Goal: Transaction & Acquisition: Purchase product/service

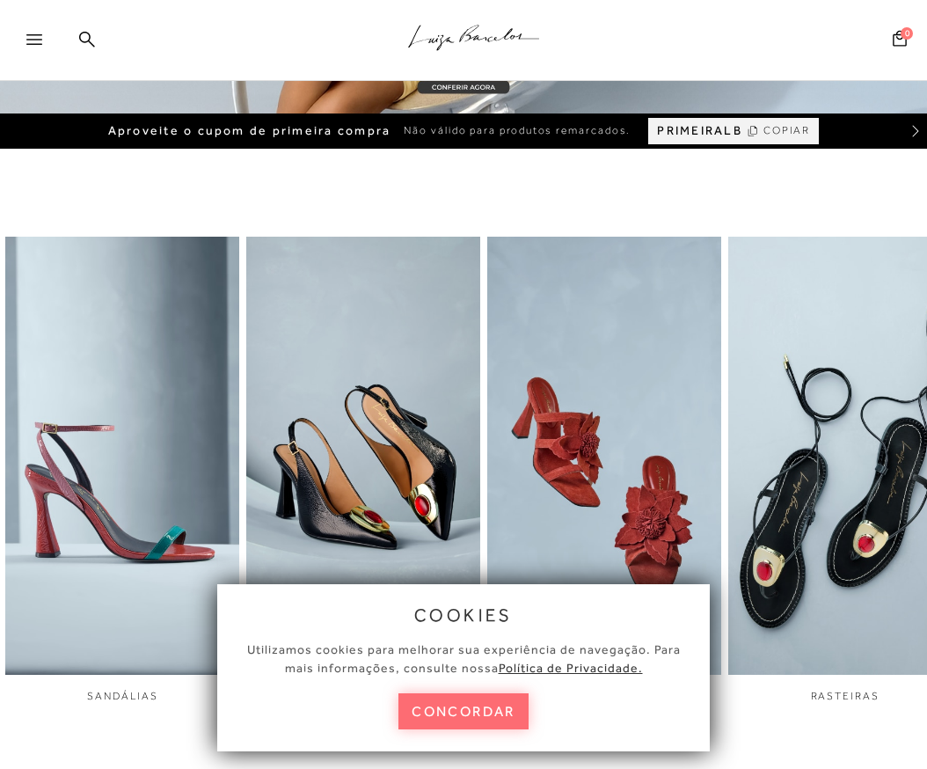
click at [476, 714] on button "concordar" at bounding box center [463, 711] width 130 height 36
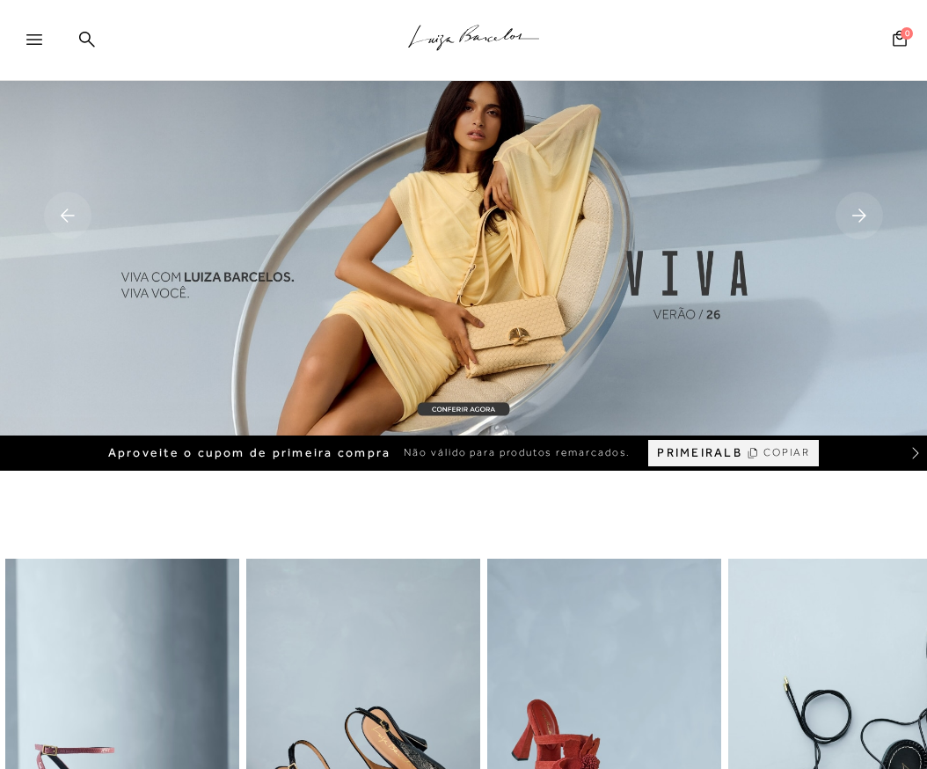
drag, startPoint x: 933, startPoint y: 94, endPoint x: 898, endPoint y: -18, distance: 118.0
click at [898, 0] on html "pa2900002 está carregada. .a{fill-rule:evenodd;stroke:#000!important;stroke-wid…" at bounding box center [463, 384] width 927 height 769
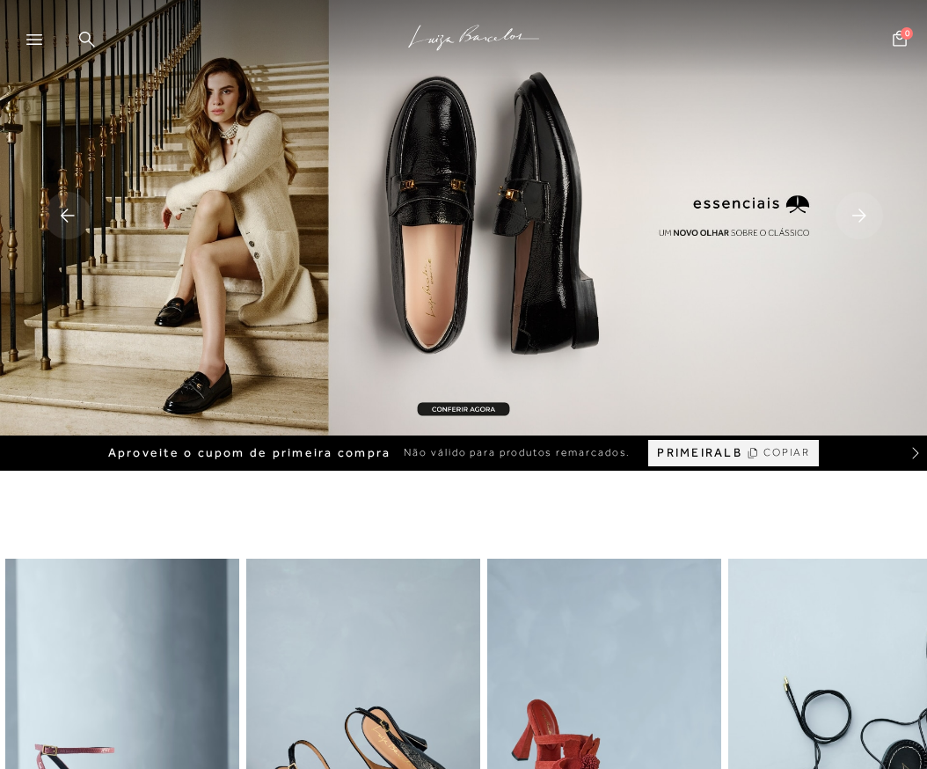
click at [31, 43] on icon at bounding box center [34, 39] width 16 height 11
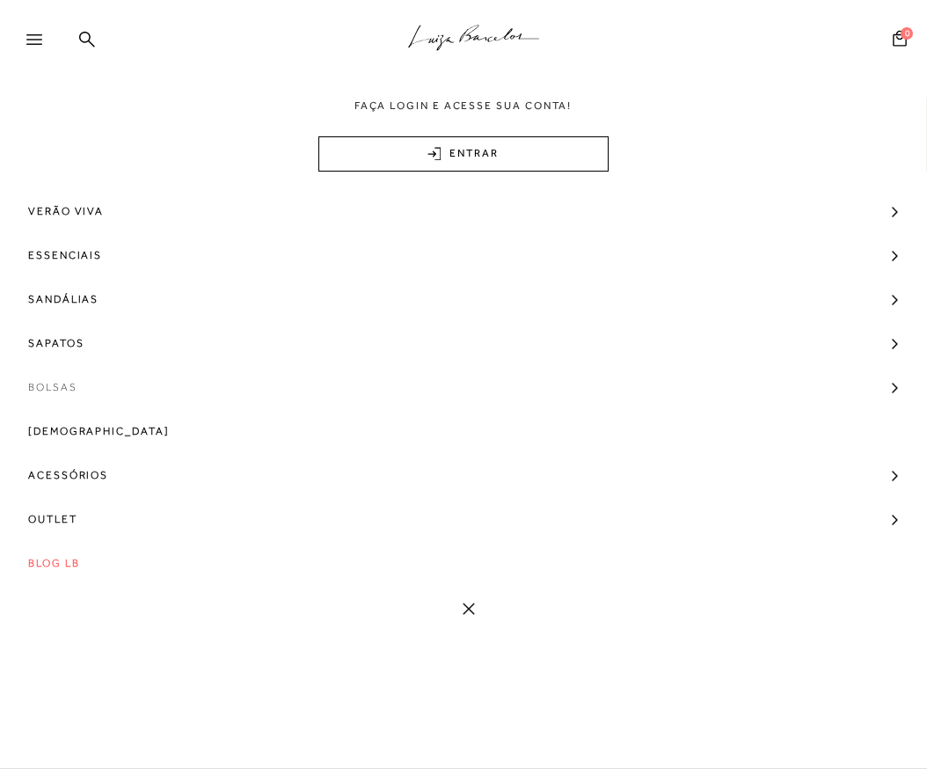
click at [84, 386] on link "Bolsas" at bounding box center [463, 387] width 927 height 44
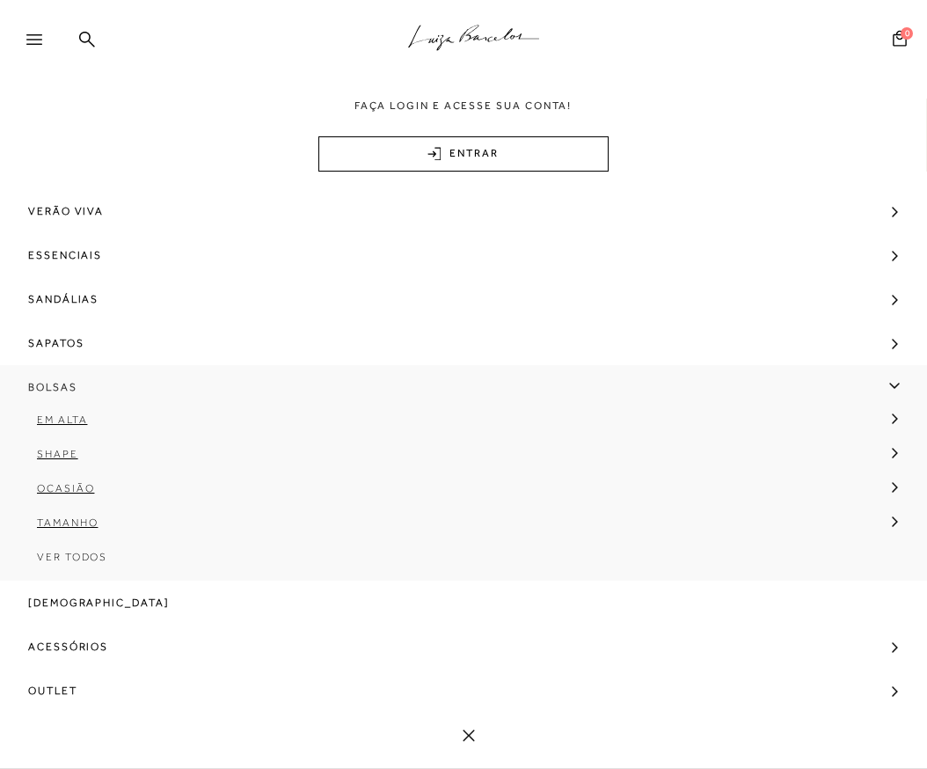
click at [55, 391] on span "Bolsas" at bounding box center [52, 387] width 49 height 44
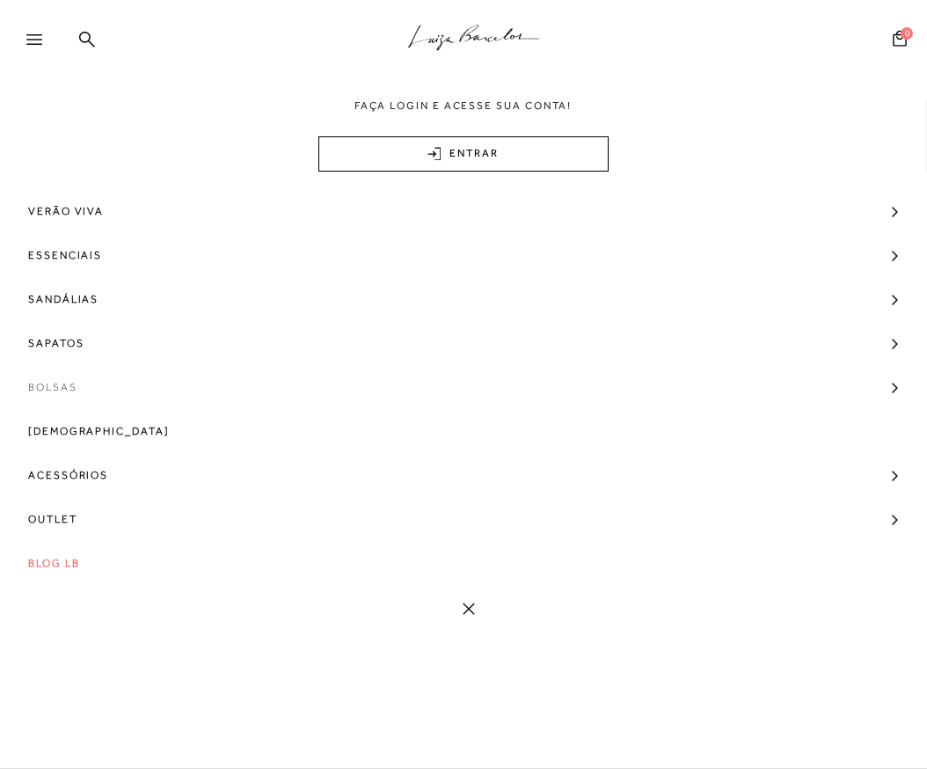
click at [55, 391] on span "Bolsas" at bounding box center [52, 387] width 49 height 44
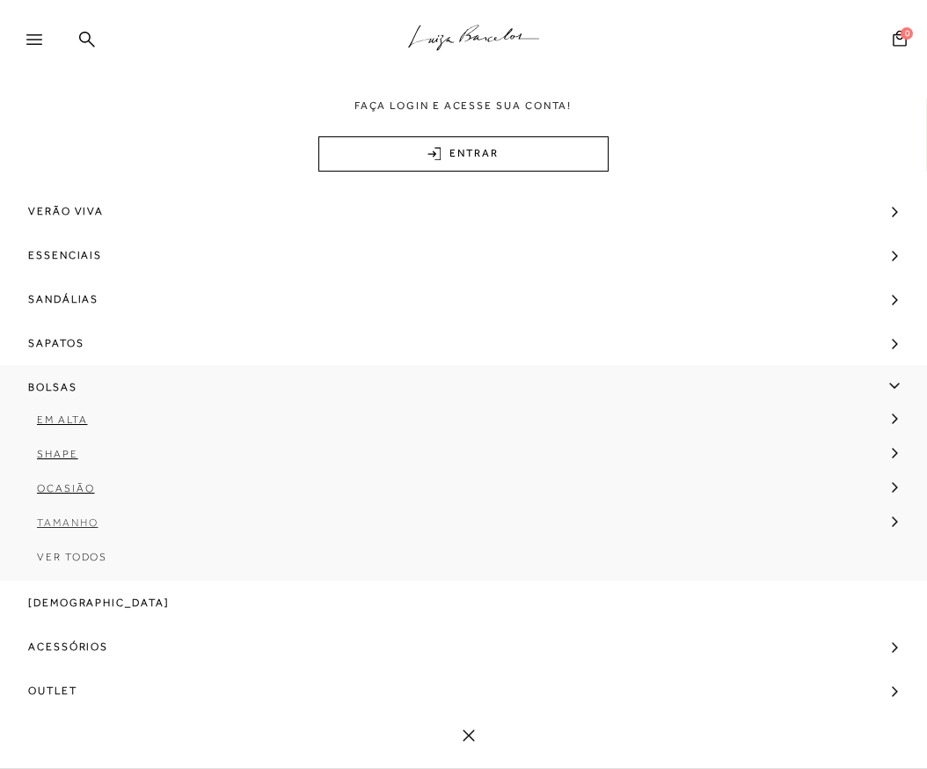
click at [81, 522] on span "Tamanho" at bounding box center [67, 522] width 61 height 12
click at [73, 592] on span "Média" at bounding box center [70, 591] width 40 height 12
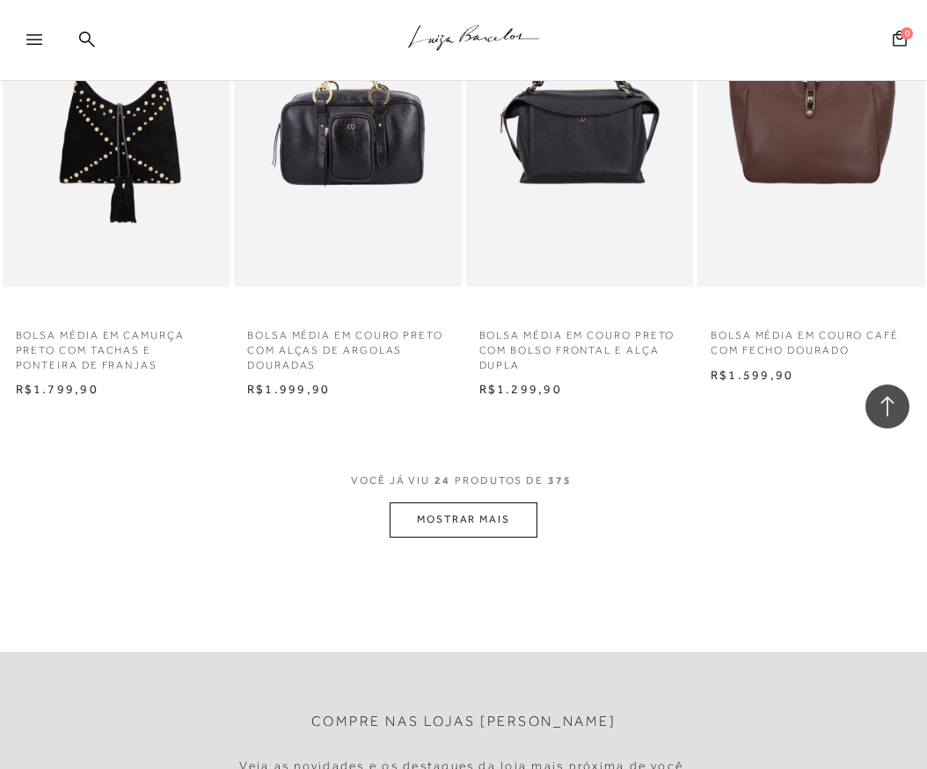
scroll to position [1537, 0]
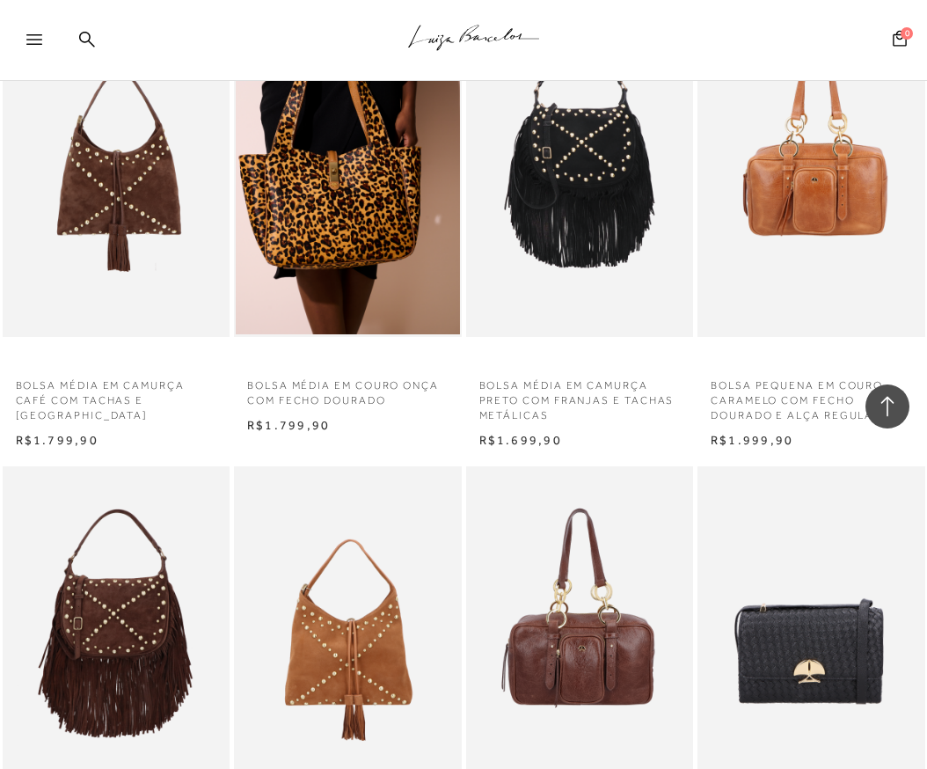
click at [39, 40] on icon at bounding box center [34, 39] width 16 height 11
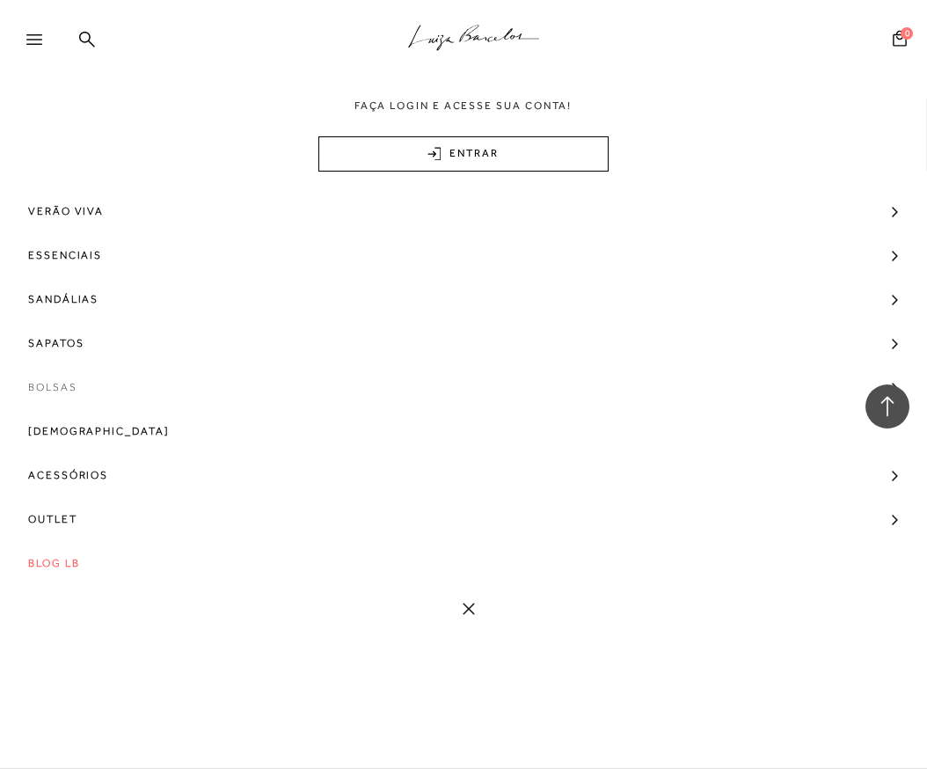
click at [67, 381] on span "Bolsas" at bounding box center [52, 387] width 49 height 44
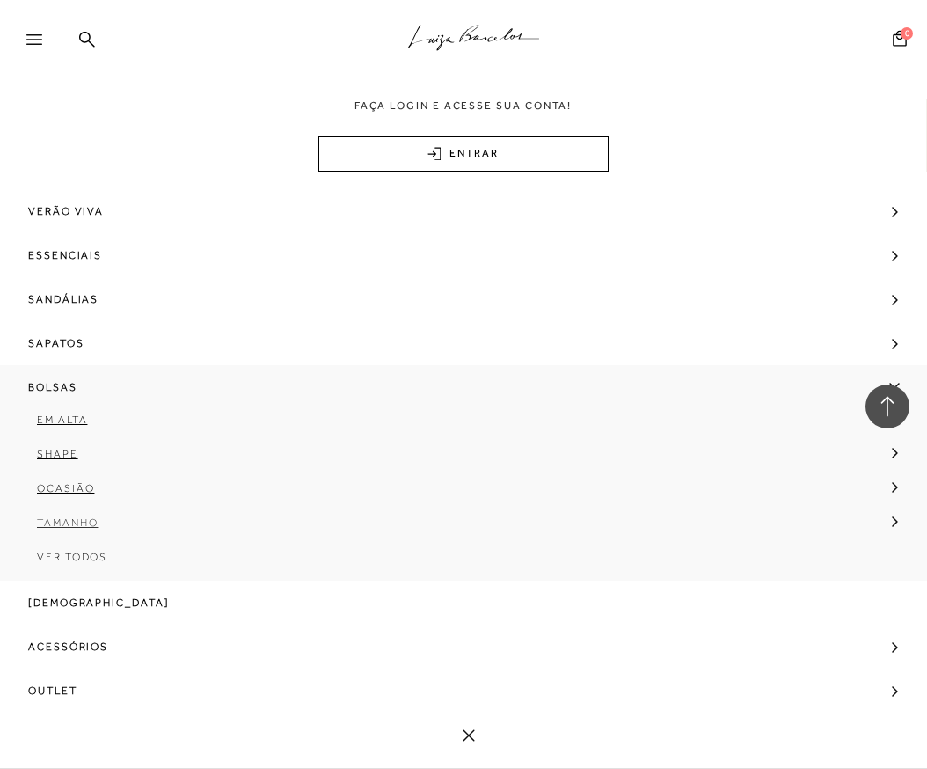
click at [70, 528] on span "Tamanho" at bounding box center [67, 522] width 61 height 12
click at [83, 551] on span "Pequena" at bounding box center [79, 557] width 59 height 12
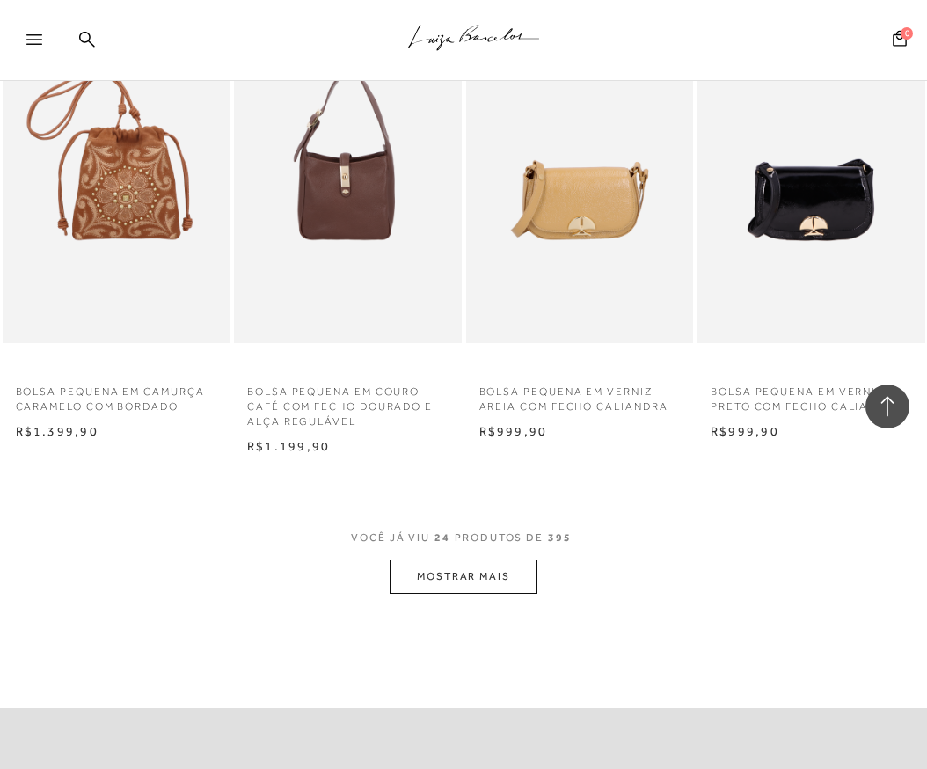
scroll to position [2463, 0]
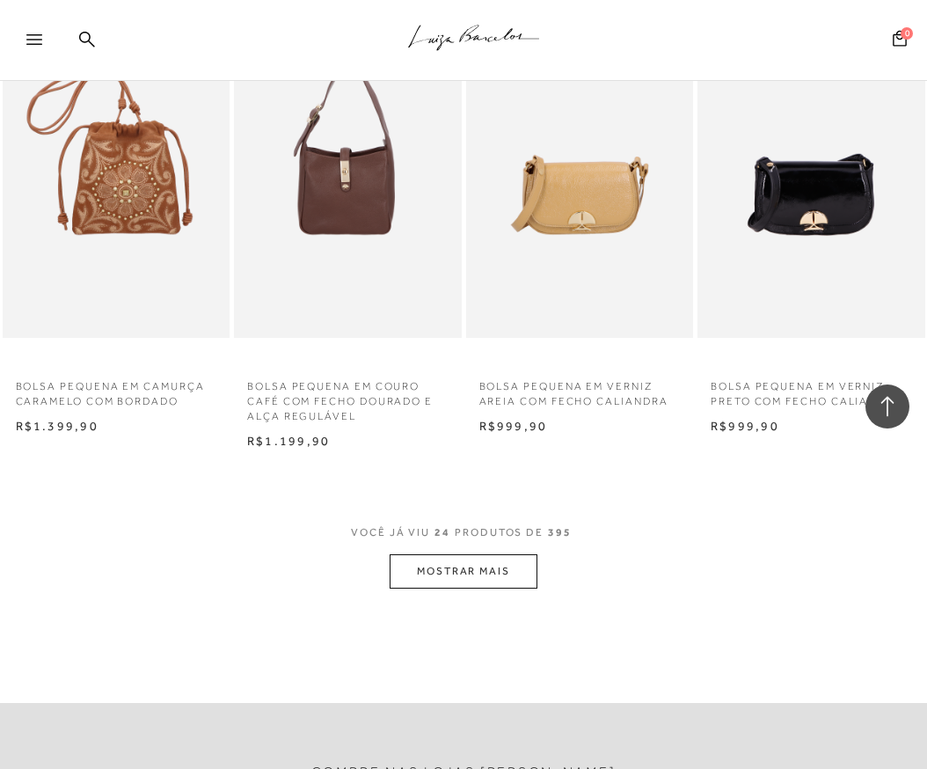
click at [458, 574] on button "MOSTRAR MAIS" at bounding box center [464, 571] width 148 height 34
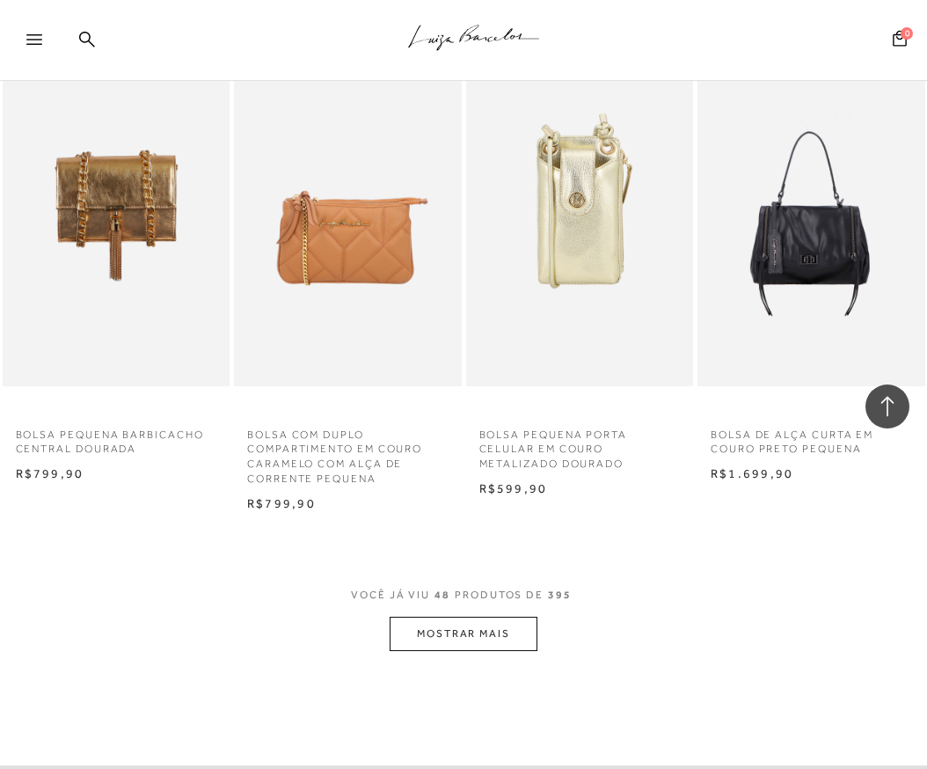
scroll to position [5246, 0]
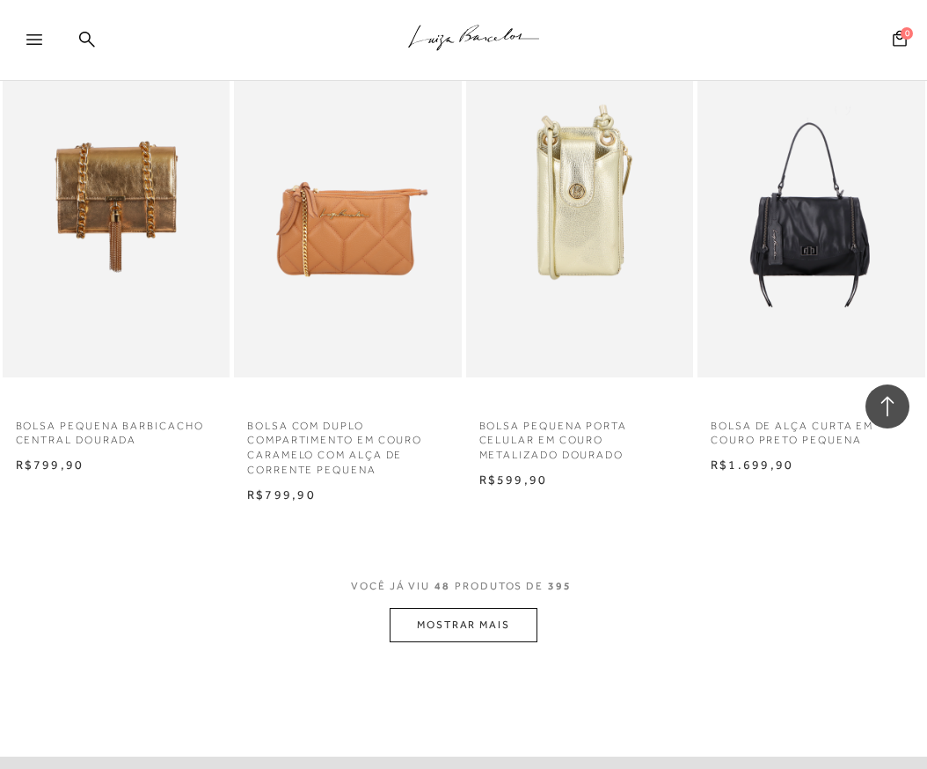
click at [487, 617] on button "MOSTRAR MAIS" at bounding box center [464, 625] width 148 height 34
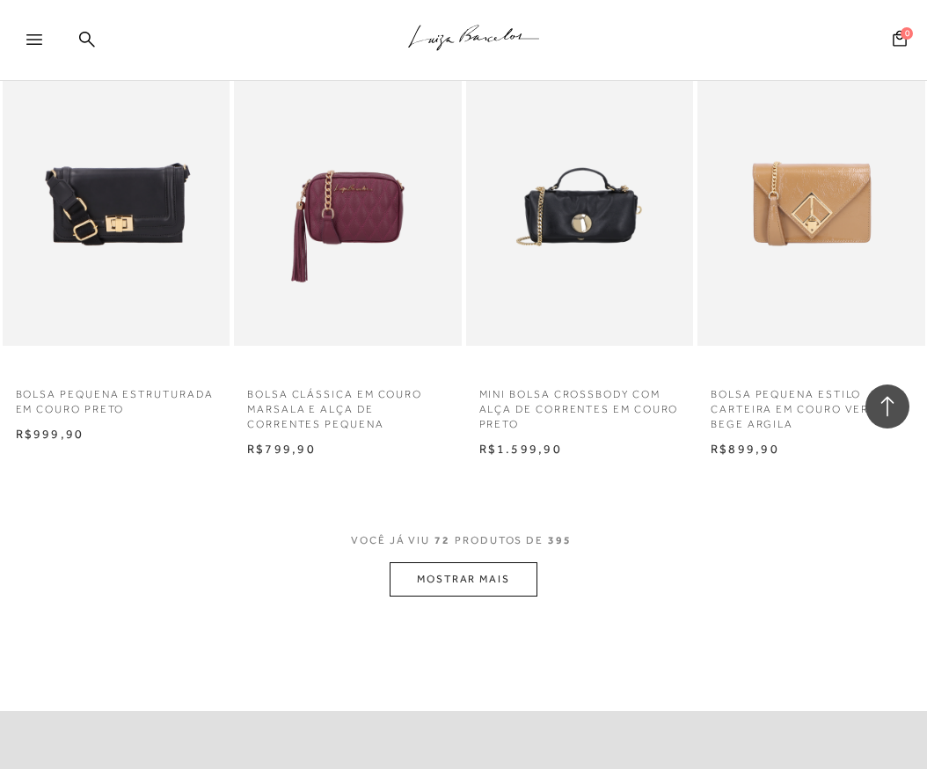
scroll to position [8120, 0]
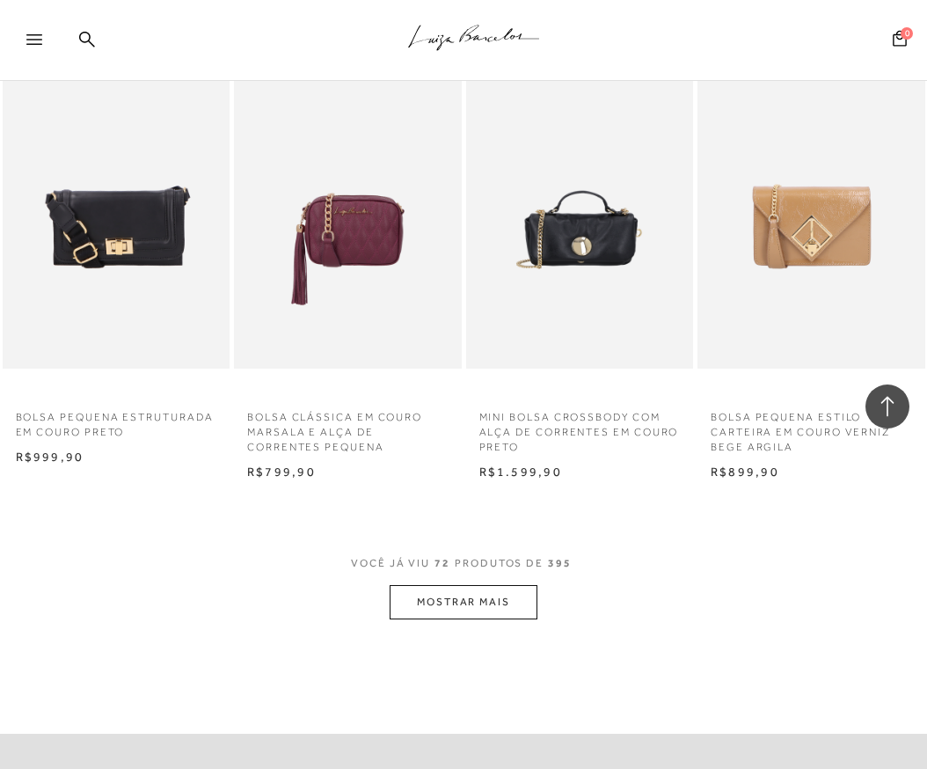
click at [483, 591] on button "MOSTRAR MAIS" at bounding box center [464, 602] width 148 height 34
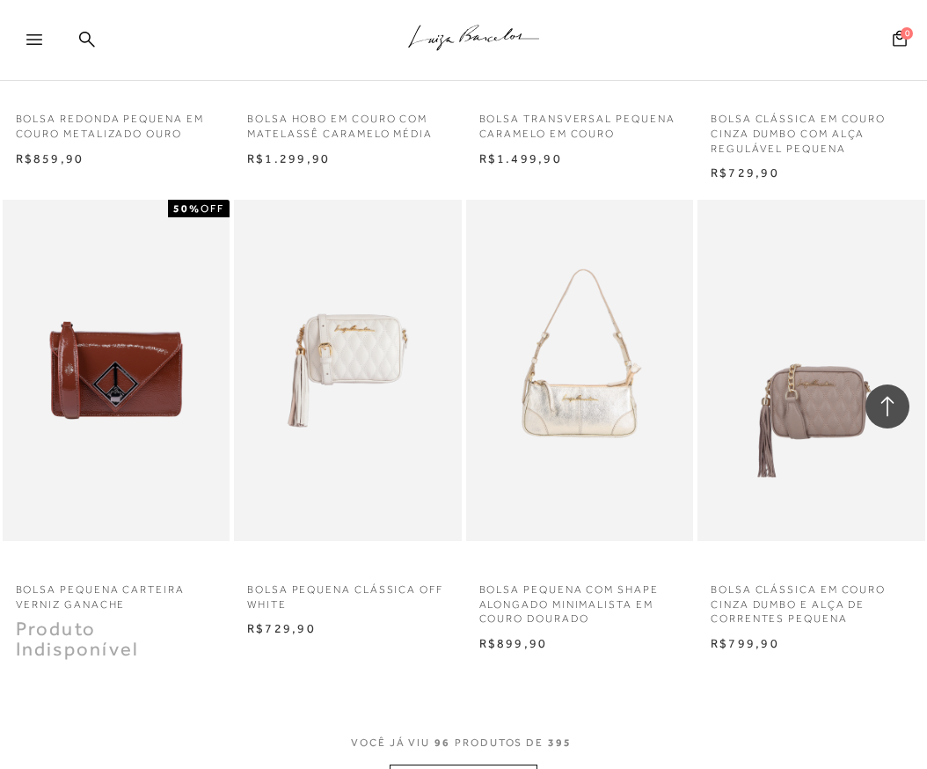
scroll to position [10890, 0]
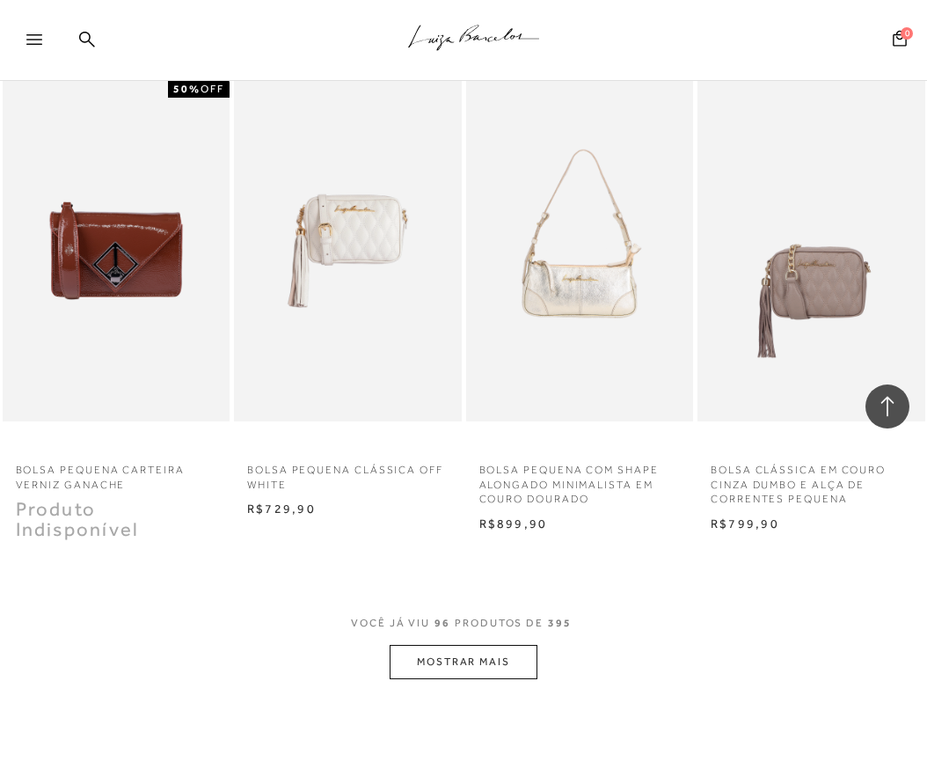
click at [419, 648] on button "MOSTRAR MAIS" at bounding box center [464, 662] width 148 height 34
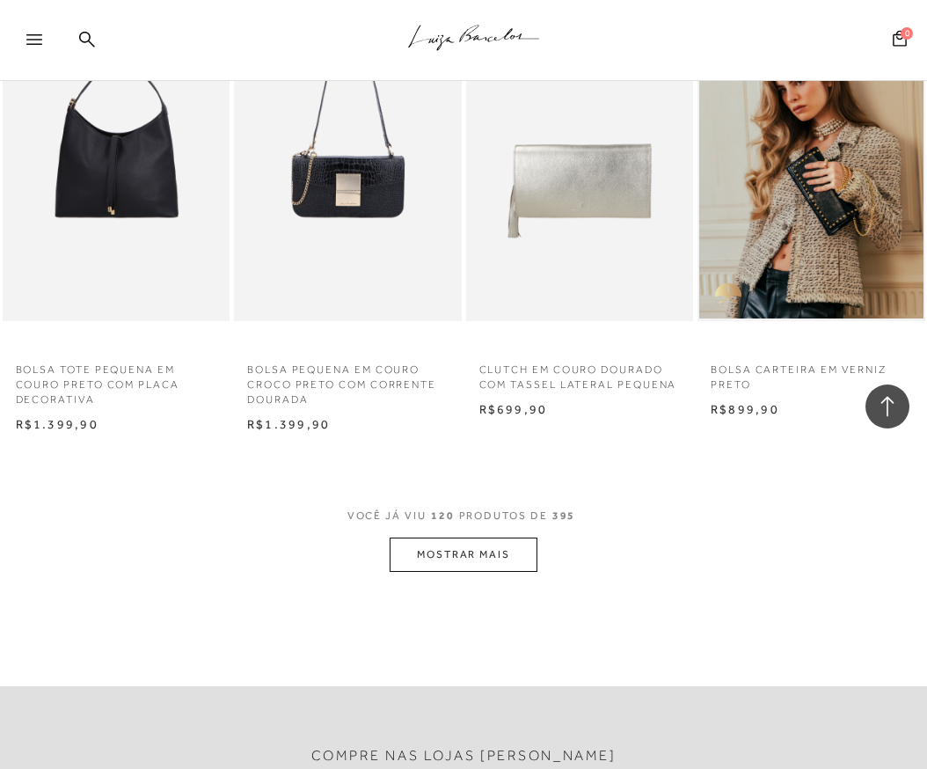
scroll to position [13787, 0]
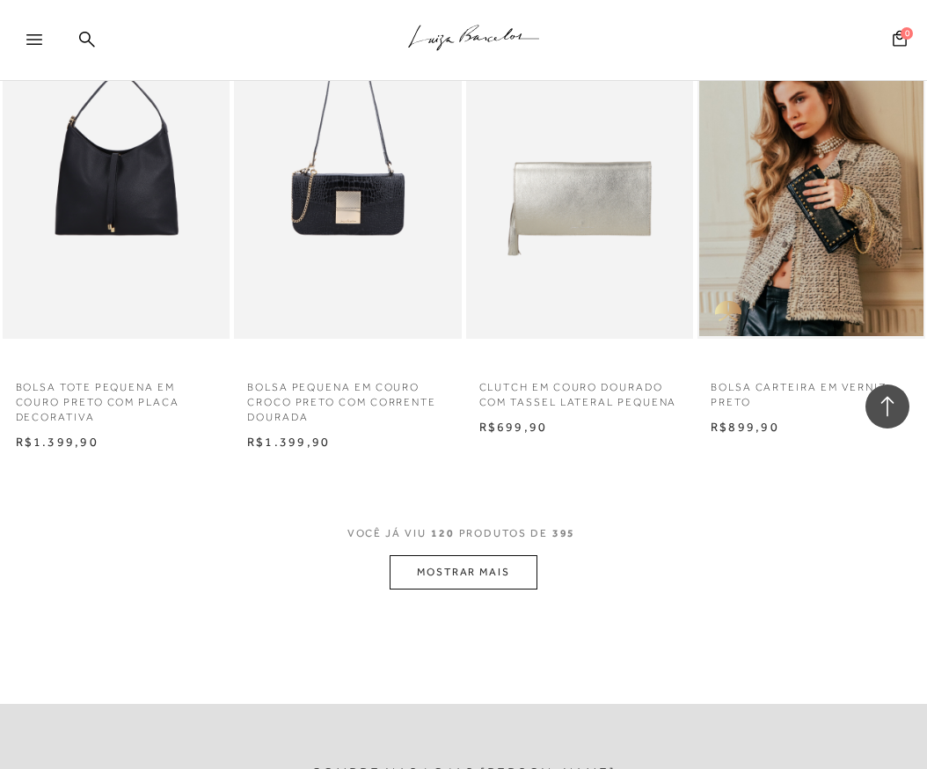
click at [466, 566] on button "MOSTRAR MAIS" at bounding box center [464, 572] width 148 height 34
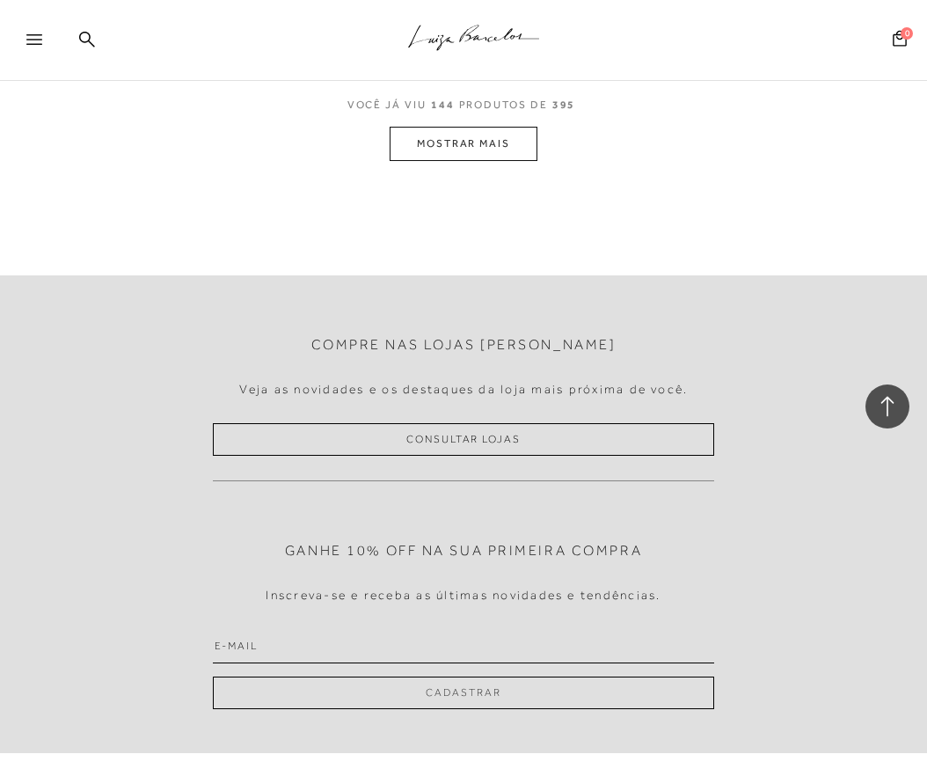
scroll to position [17176, 0]
